Goal: Find specific page/section: Find specific page/section

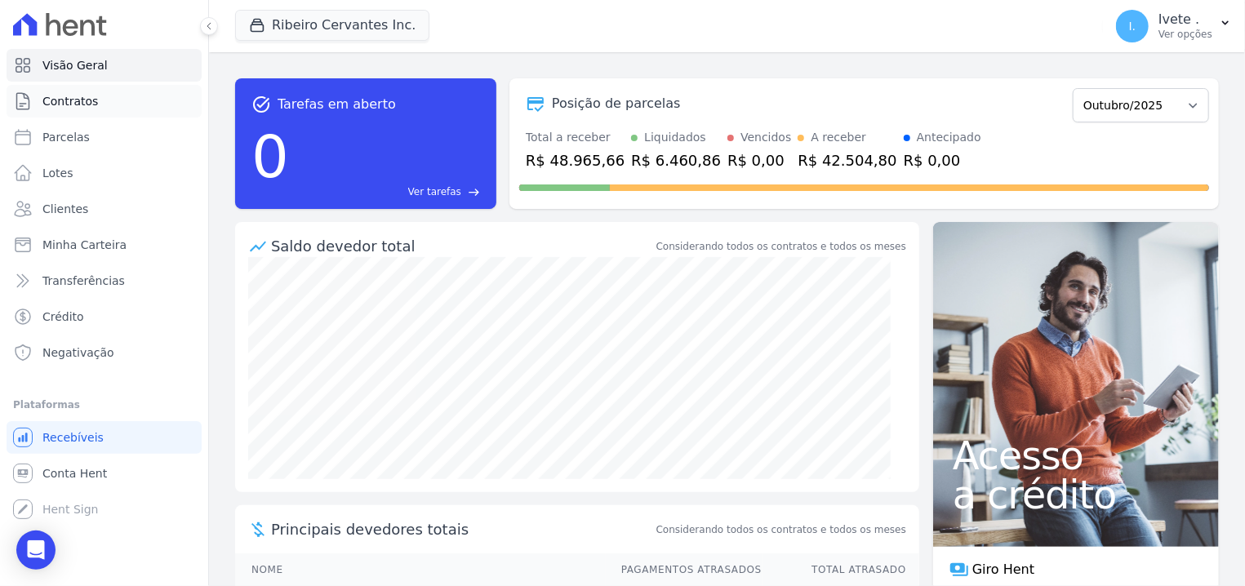
click at [88, 107] on span "Contratos" at bounding box center [70, 101] width 56 height 16
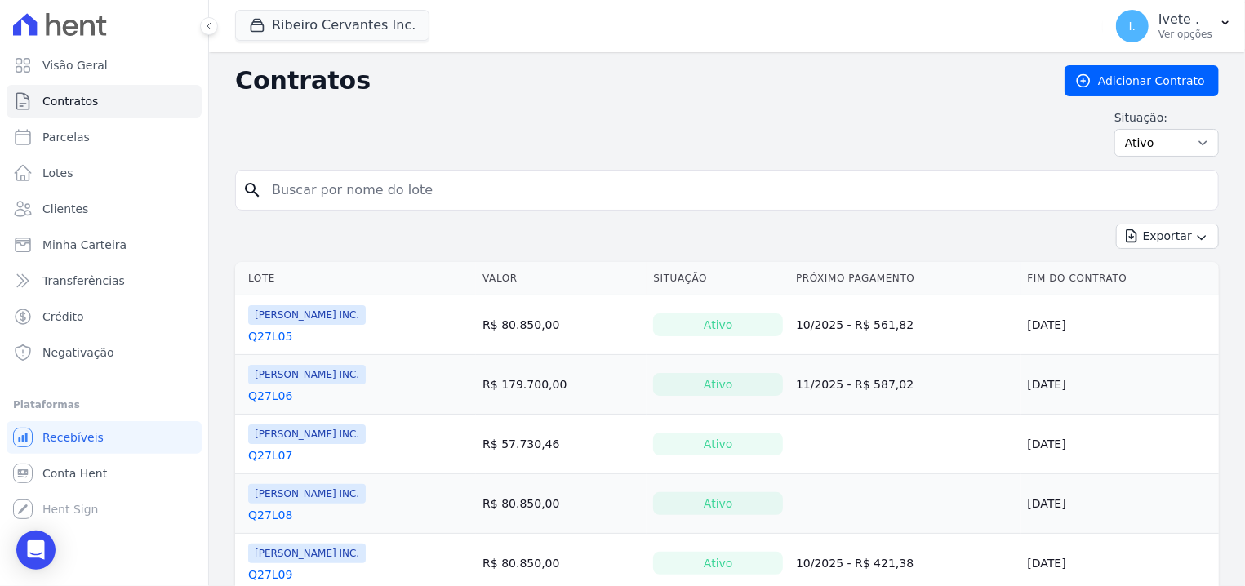
click at [345, 198] on input "search" at bounding box center [737, 190] width 950 height 33
type input "Q33L20"
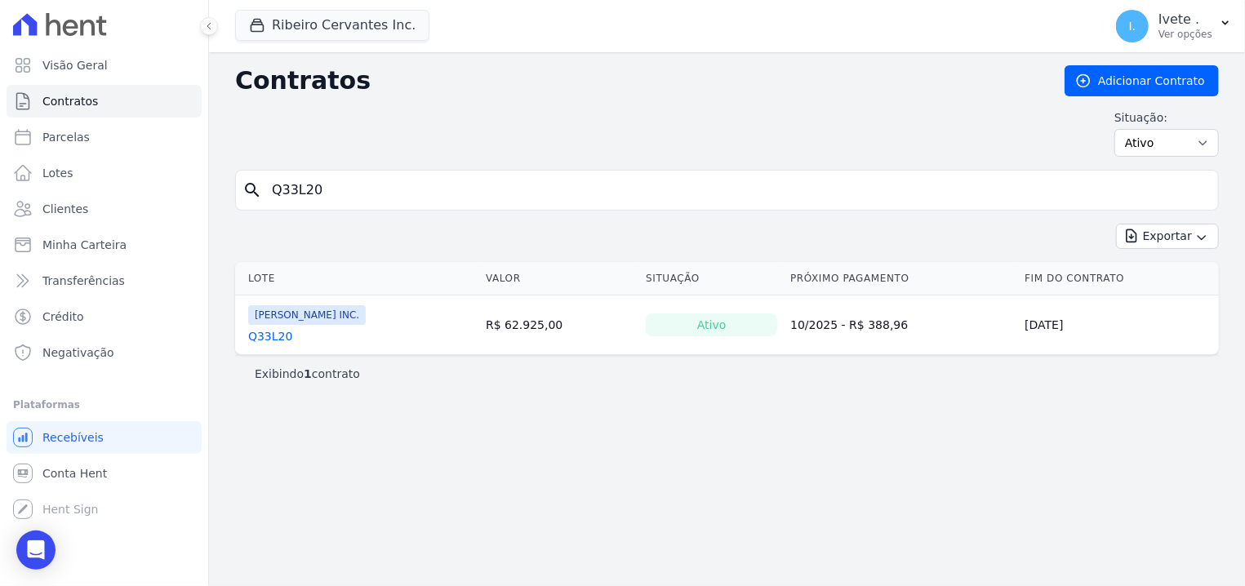
click at [263, 333] on link "Q33L20" at bounding box center [270, 336] width 44 height 16
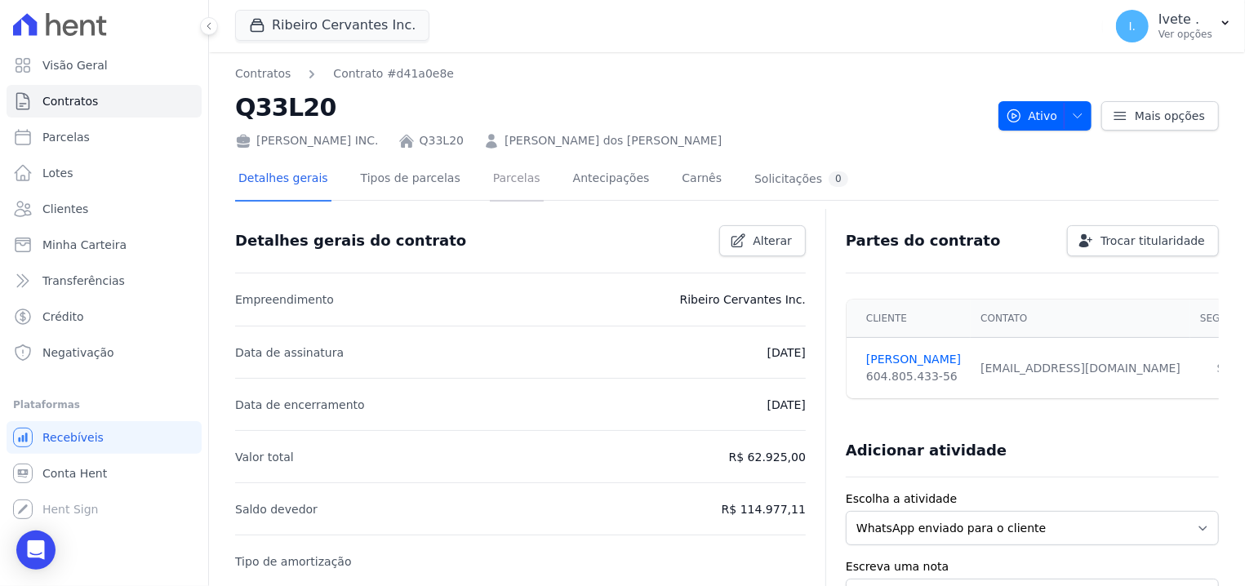
click at [505, 178] on link "Parcelas" at bounding box center [517, 179] width 54 height 43
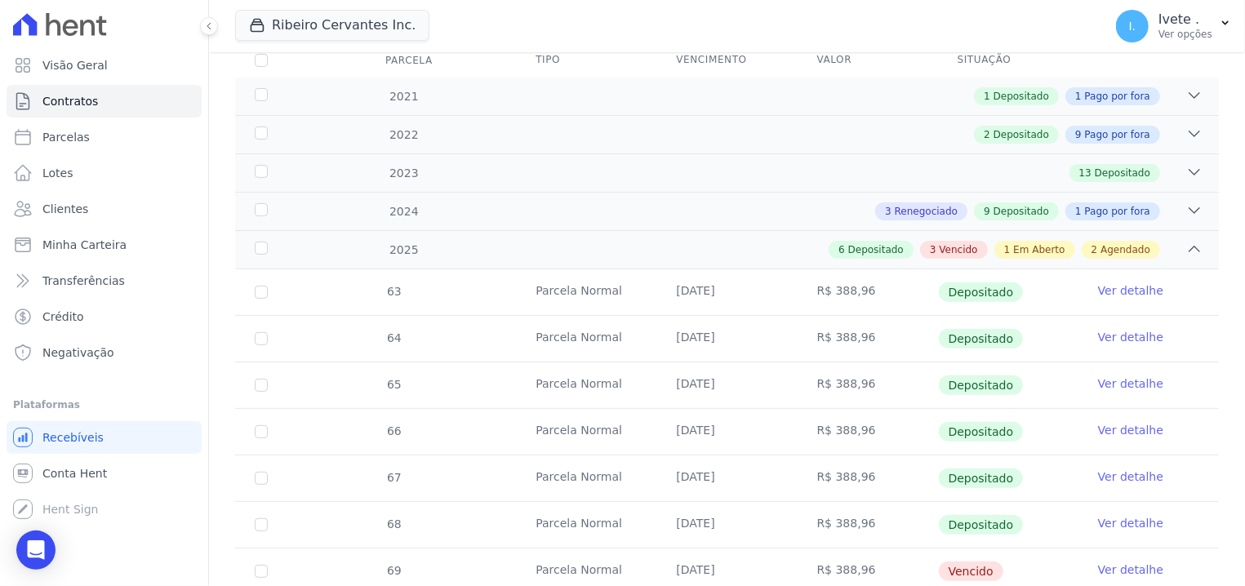
scroll to position [311, 0]
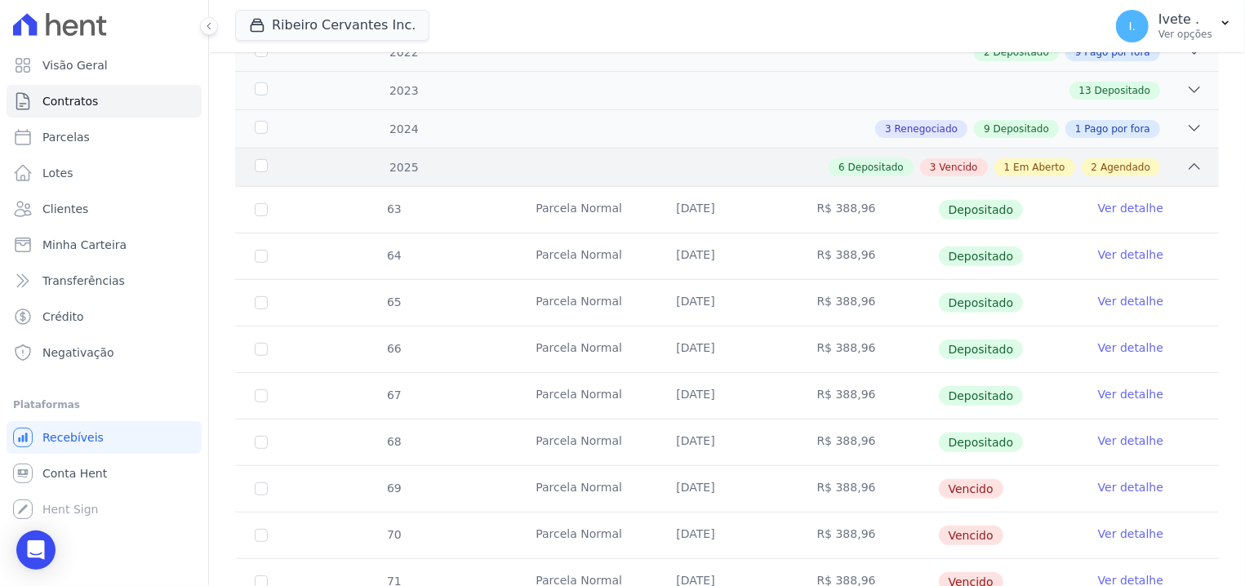
click at [1186, 171] on icon at bounding box center [1194, 166] width 16 height 16
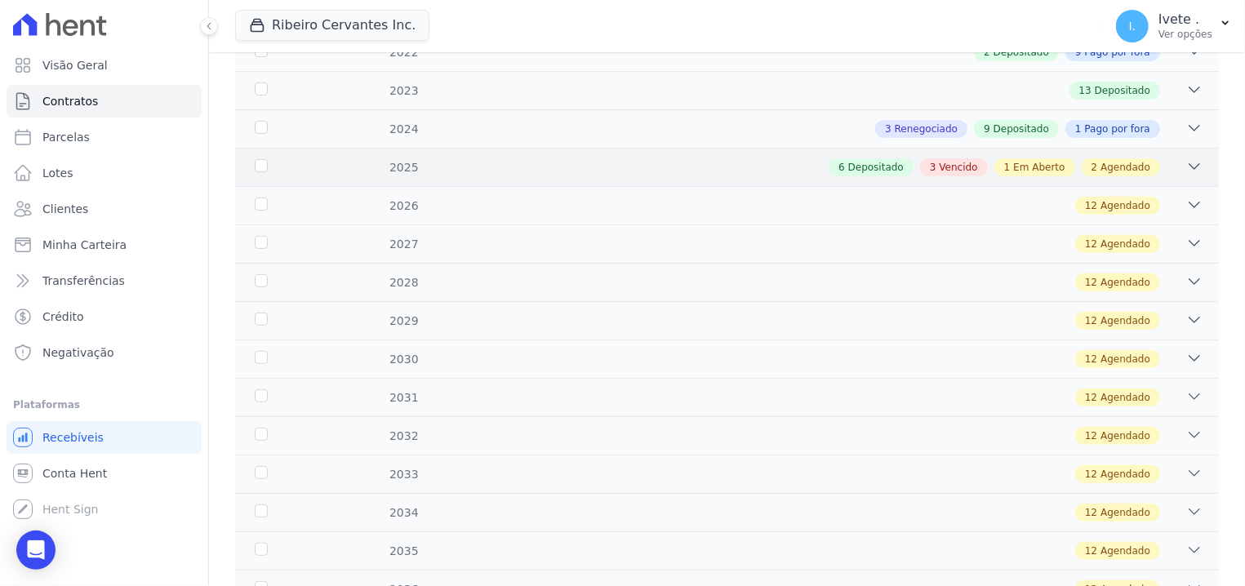
click at [963, 176] on div "2025 6 Depositado 3 Vencido 1 Em Aberto 2 Agendado" at bounding box center [727, 167] width 984 height 38
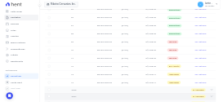
scroll to position [623, 0]
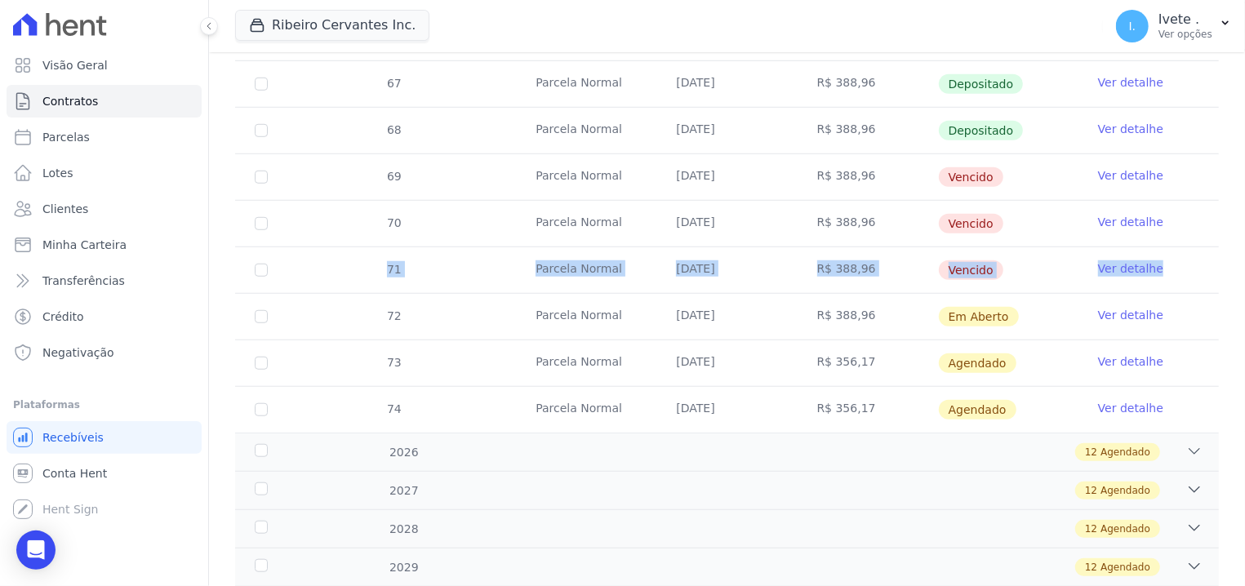
drag, startPoint x: 382, startPoint y: 180, endPoint x: 1150, endPoint y: 277, distance: 773.5
click at [1150, 277] on tbody "63 [GEOGRAPHIC_DATA] [DATE] R$ 388,96 Depositado Ver detalhe 64 [GEOGRAPHIC_DAT…" at bounding box center [727, 154] width 984 height 558
copy tr "71 Parcela Normal [DATE] R$ 388,96 Vencido Ver detalhe"
click at [628, 173] on td "Parcela Normal" at bounding box center [586, 177] width 140 height 46
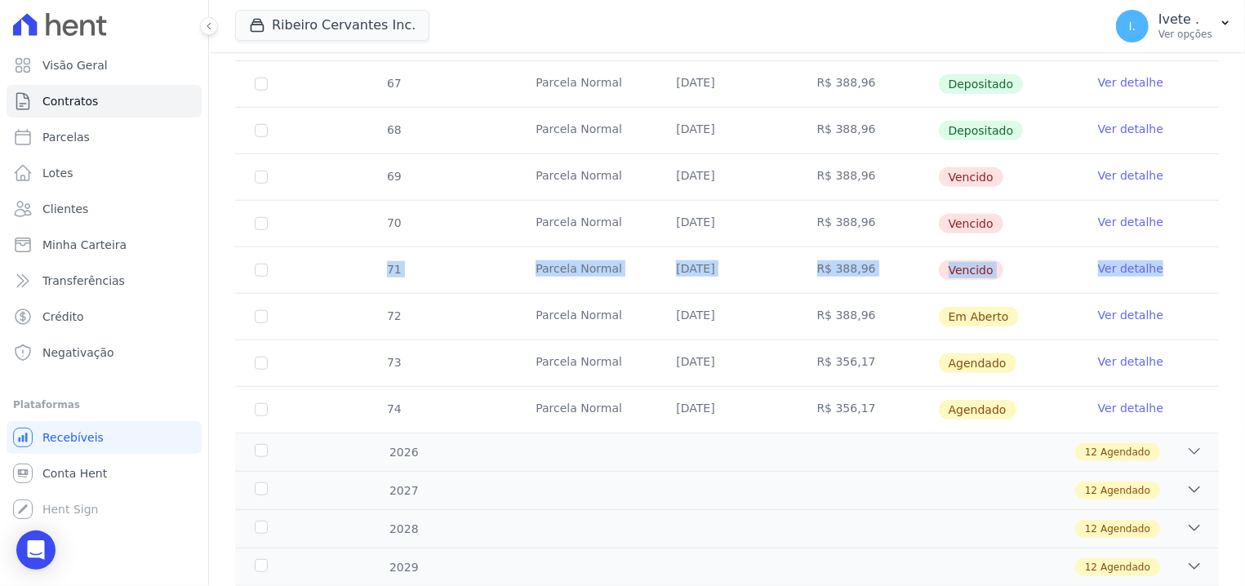
drag, startPoint x: 425, startPoint y: 187, endPoint x: 1167, endPoint y: 283, distance: 748.4
click at [1167, 289] on tbody "63 [GEOGRAPHIC_DATA] [DATE] R$ 388,96 Depositado Ver detalhe 64 [GEOGRAPHIC_DAT…" at bounding box center [727, 154] width 984 height 558
click at [91, 50] on link "Visão Geral" at bounding box center [104, 65] width 195 height 33
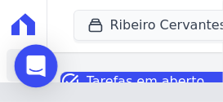
click at [35, 68] on icon "Open Intercom Messenger" at bounding box center [35, 66] width 19 height 21
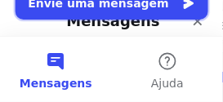
click at [130, 16] on button "Envie uma mensagem" at bounding box center [112, 3] width 194 height 33
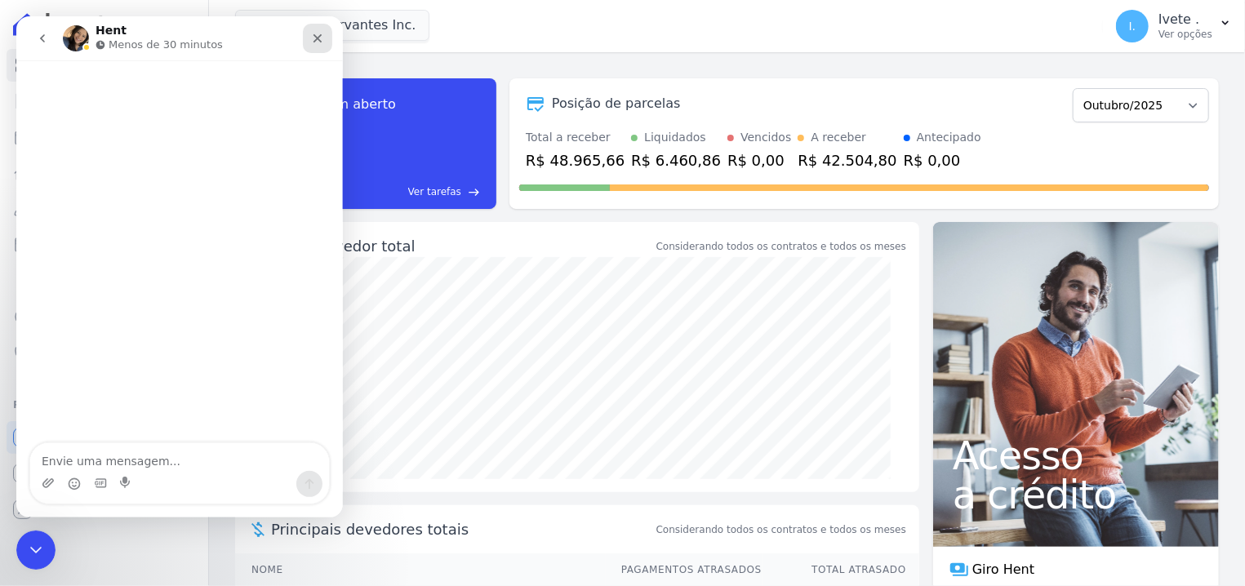
click at [319, 42] on icon "Fechar" at bounding box center [317, 38] width 13 height 13
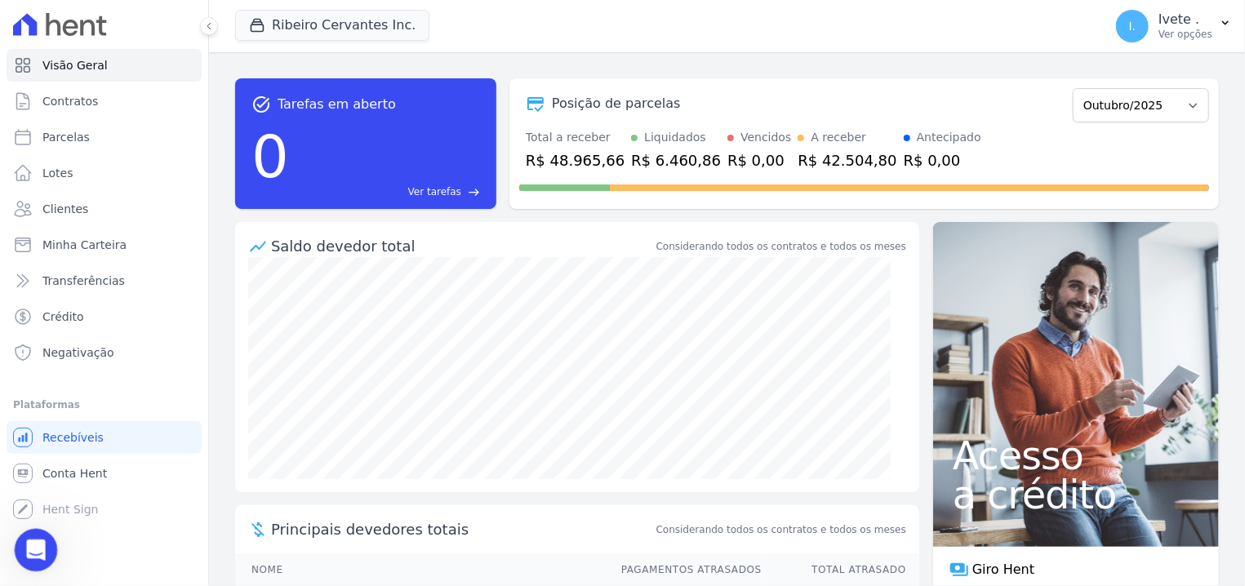
click at [30, 554] on icon "Abertura do Messenger da Intercom" at bounding box center [33, 548] width 27 height 27
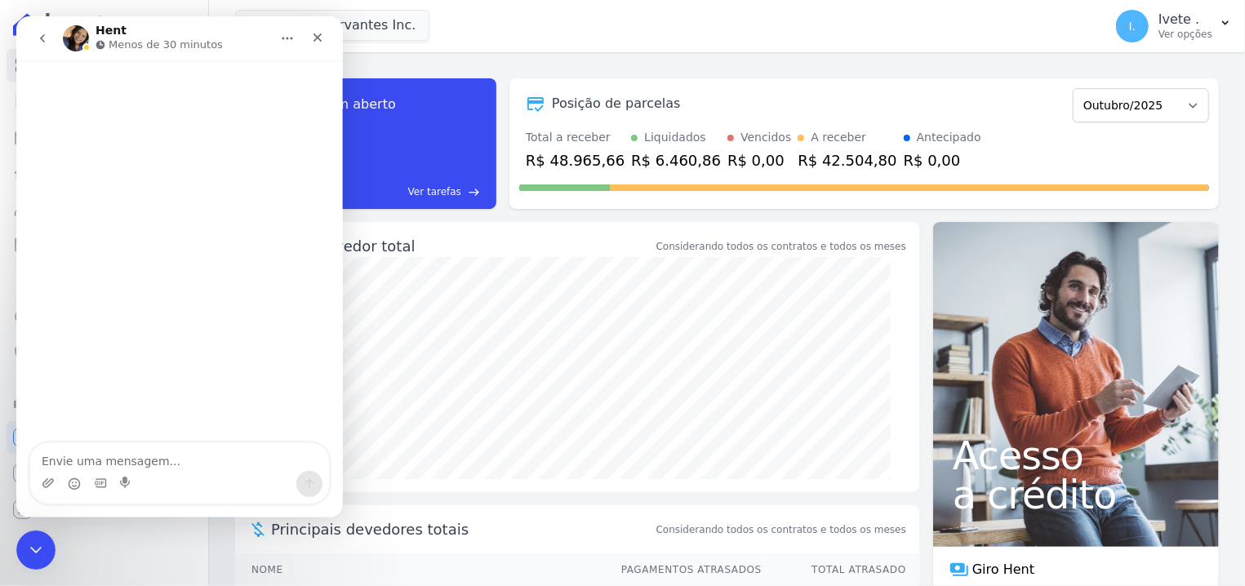
click at [37, 47] on button "go back" at bounding box center [42, 38] width 31 height 31
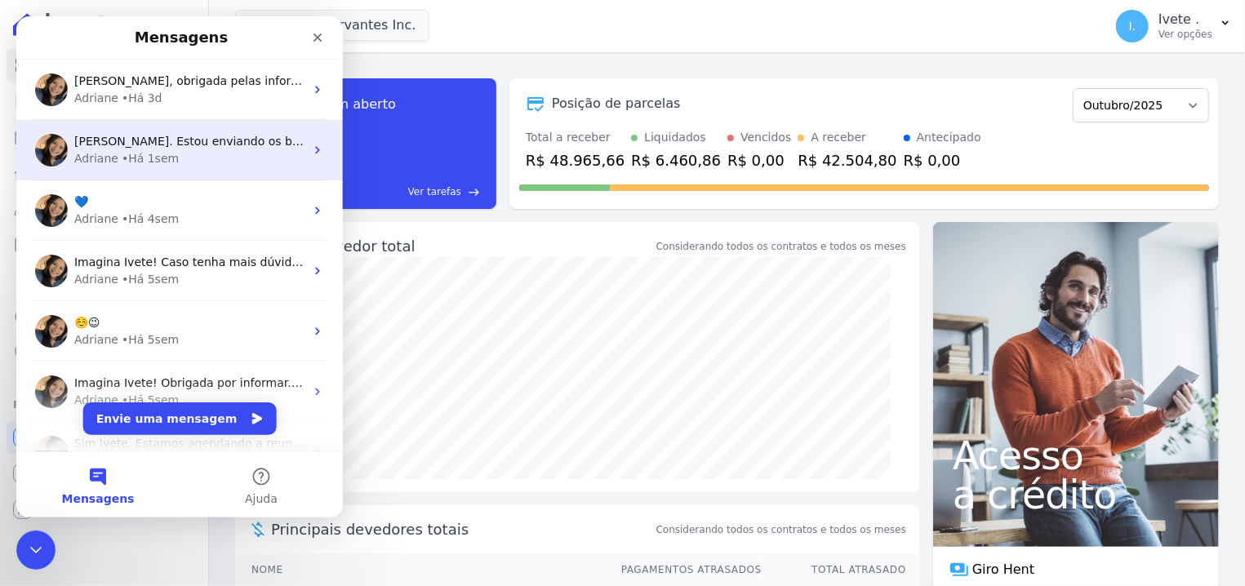
click at [127, 147] on span "[PERSON_NAME]. Estou enviando os boletos solicitados:" at bounding box center [234, 141] width 321 height 13
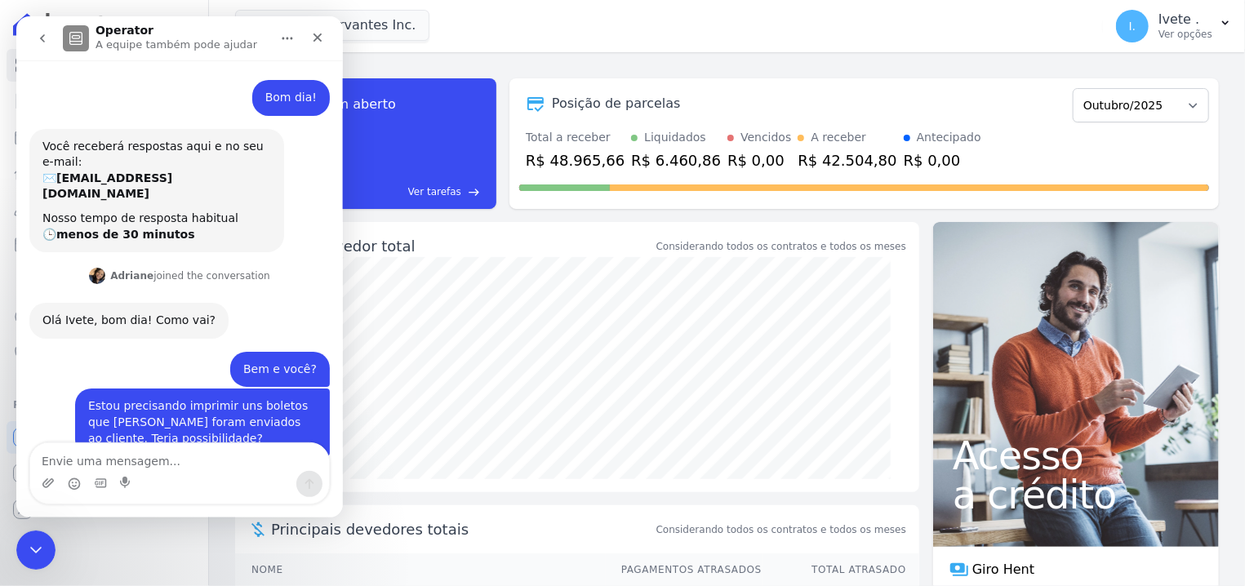
scroll to position [1389, 0]
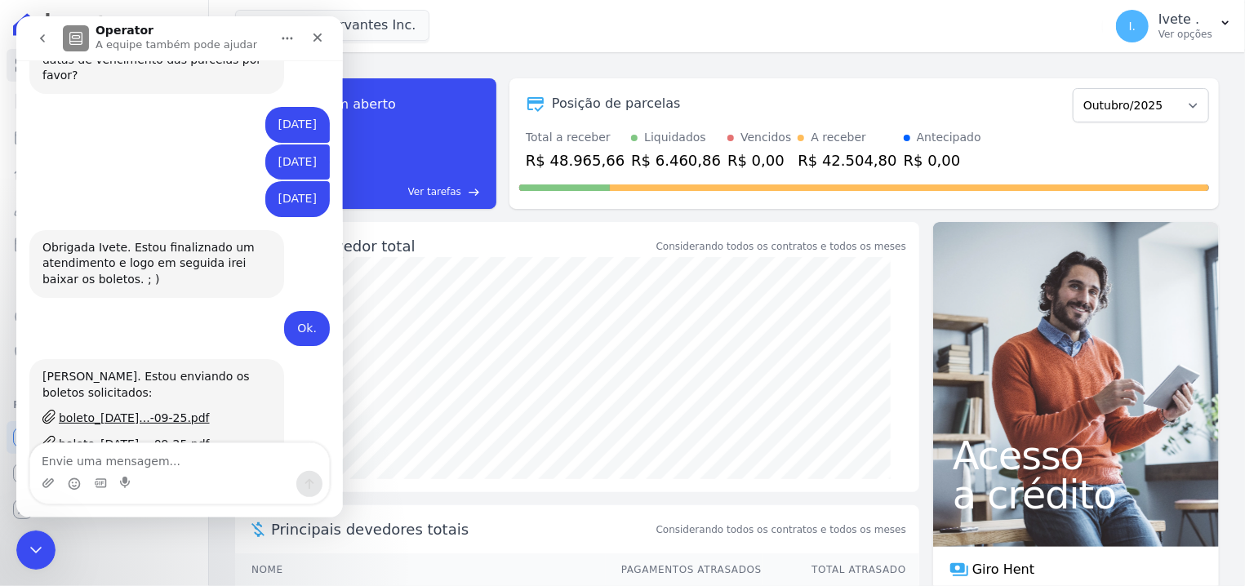
click at [37, 44] on icon "go back" at bounding box center [42, 38] width 13 height 13
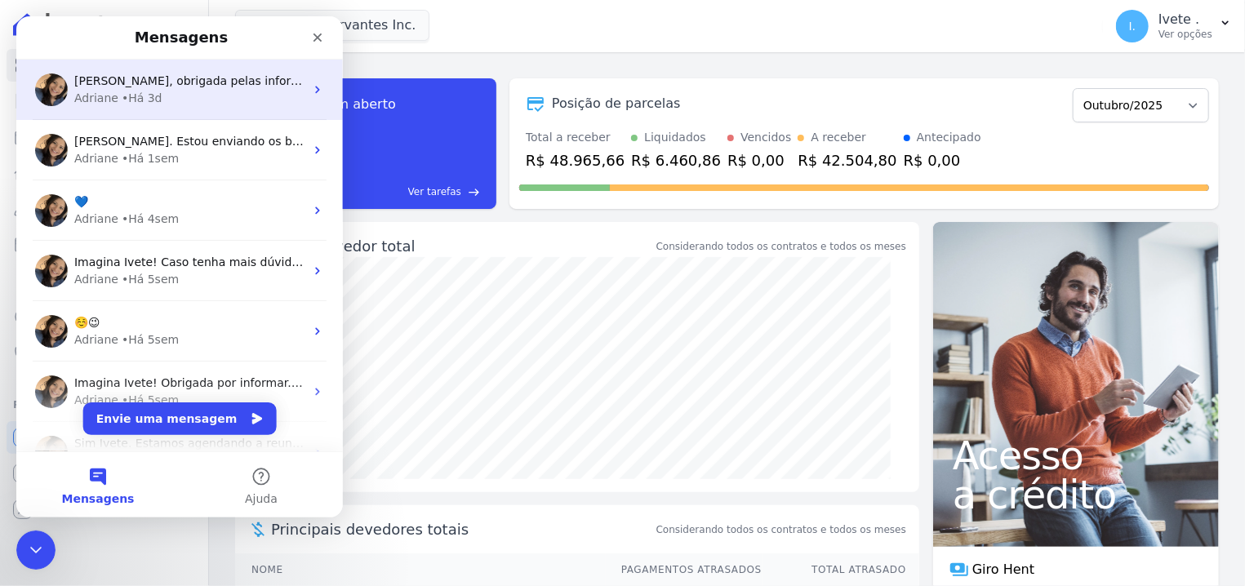
click at [122, 92] on div "• Há 3d" at bounding box center [142, 98] width 41 height 17
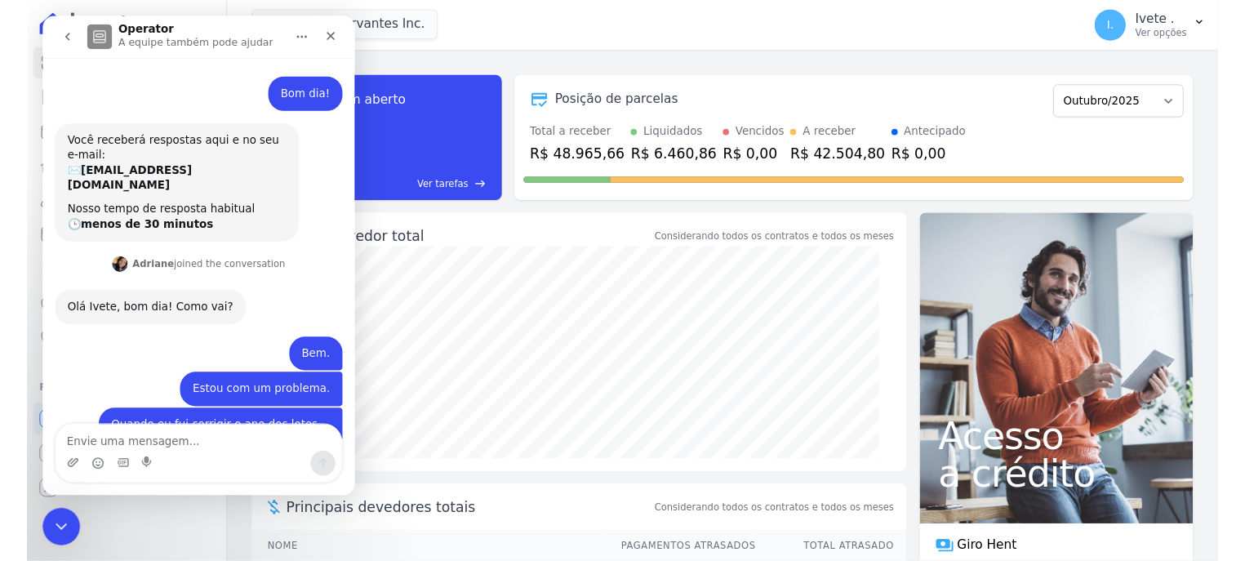
scroll to position [748, 0]
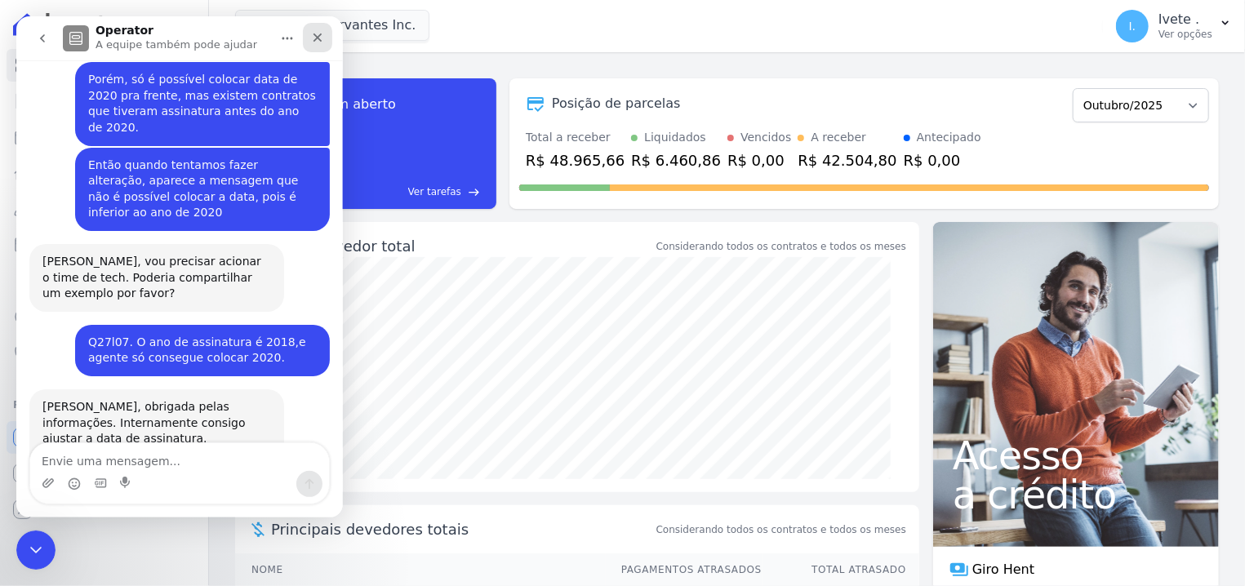
click at [313, 38] on icon "Fechar" at bounding box center [317, 37] width 13 height 13
